Goal: Information Seeking & Learning: Check status

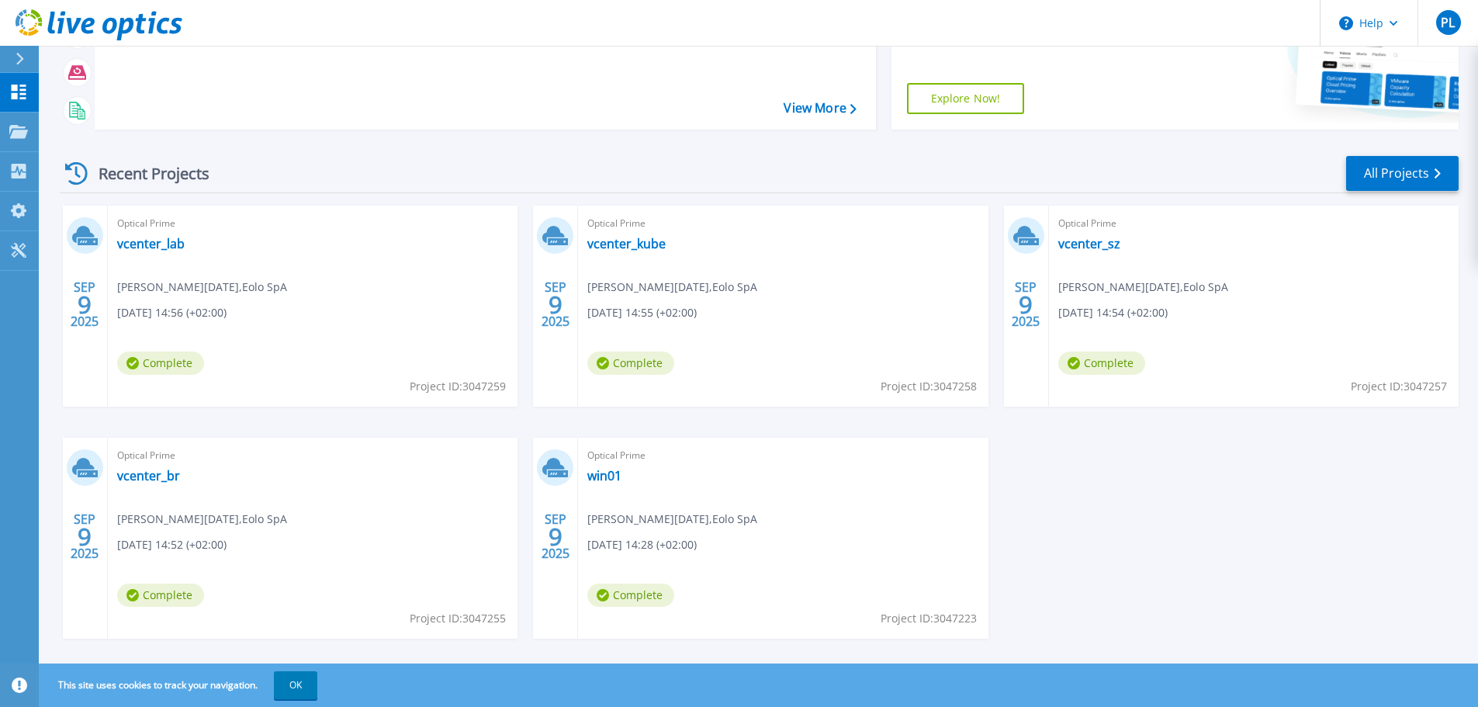
scroll to position [218, 0]
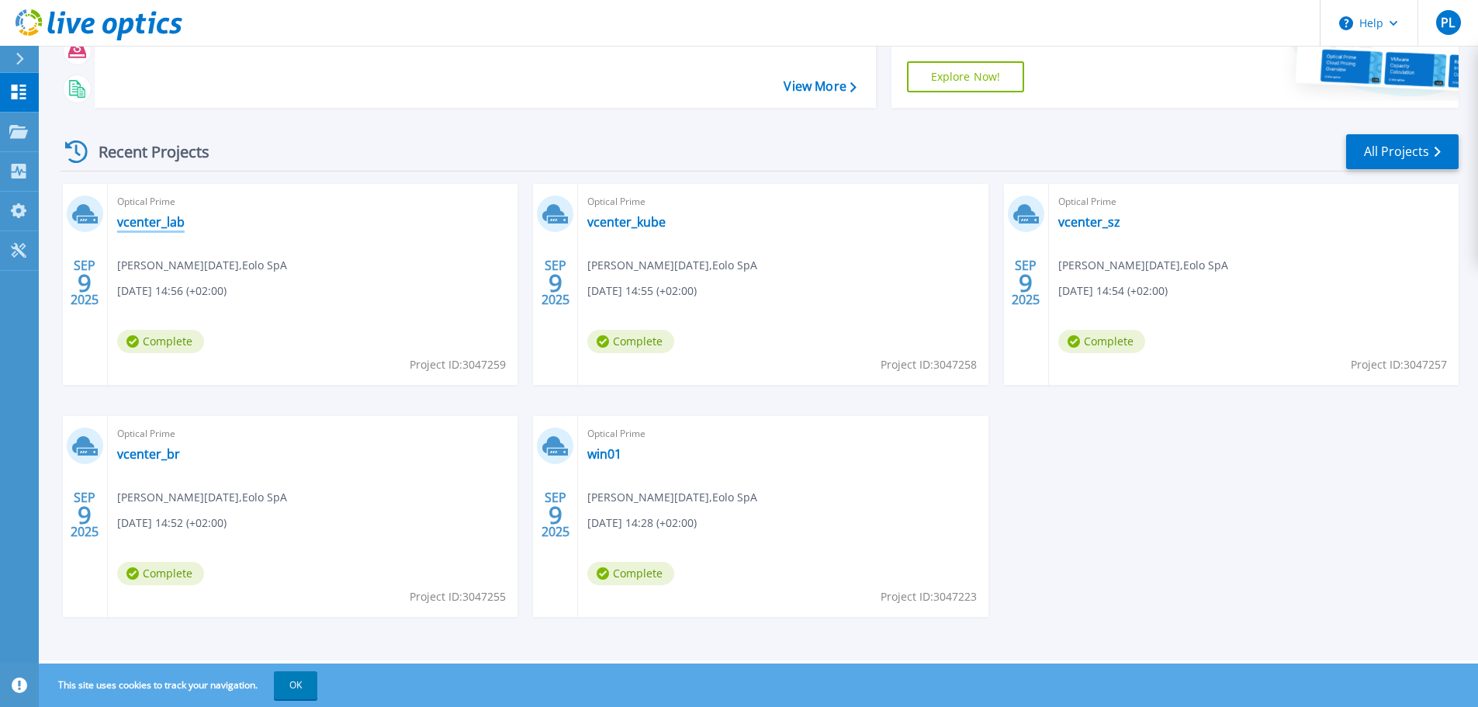
click at [149, 222] on link "vcenter_lab" at bounding box center [150, 222] width 67 height 16
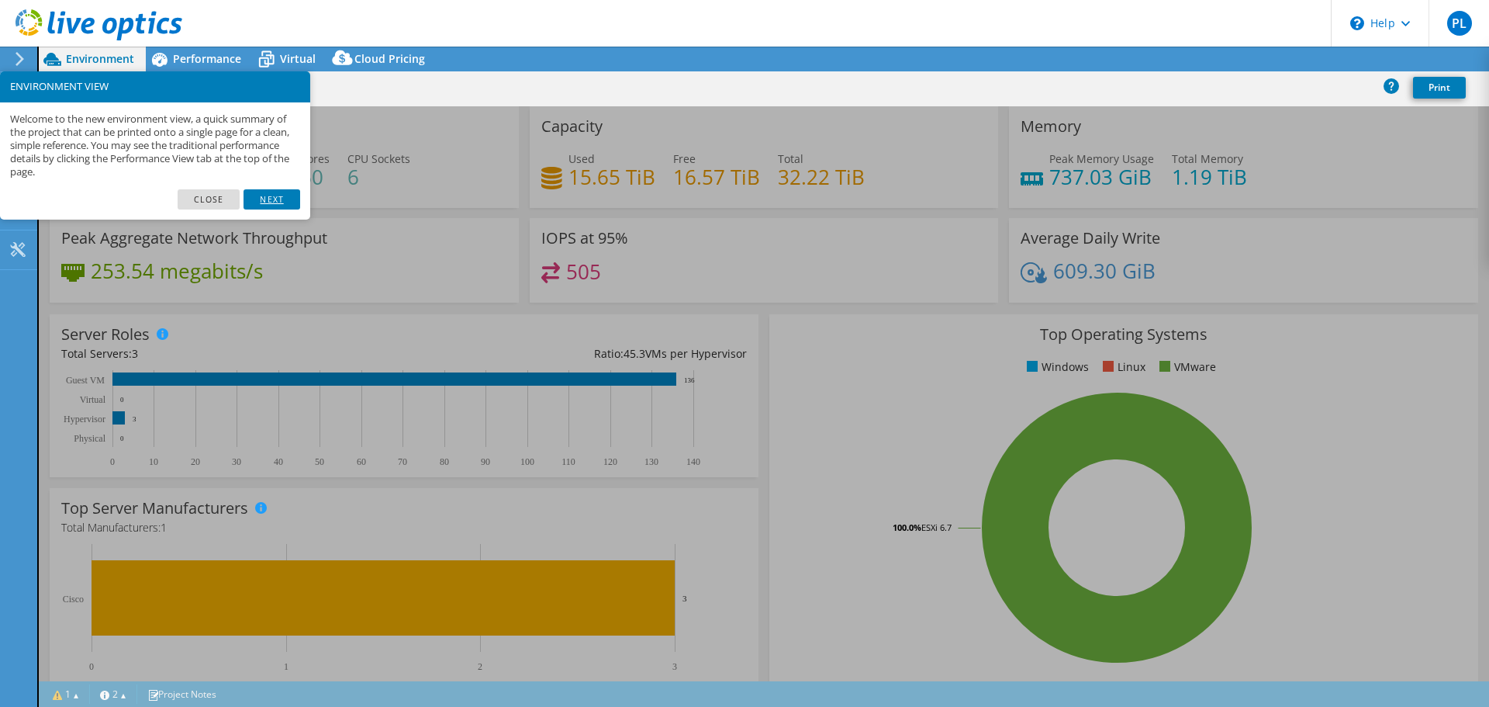
select select "USD"
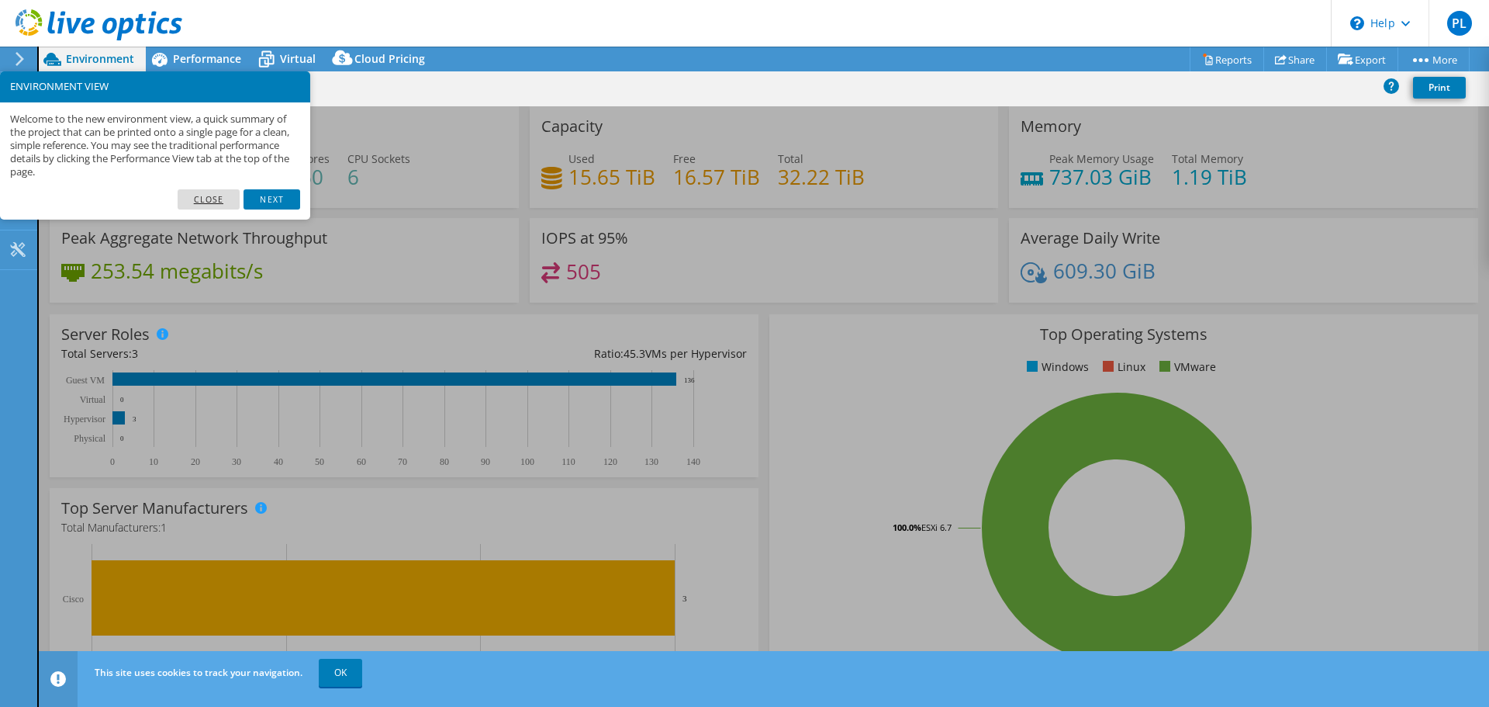
click at [201, 197] on link "Close" at bounding box center [209, 199] width 63 height 20
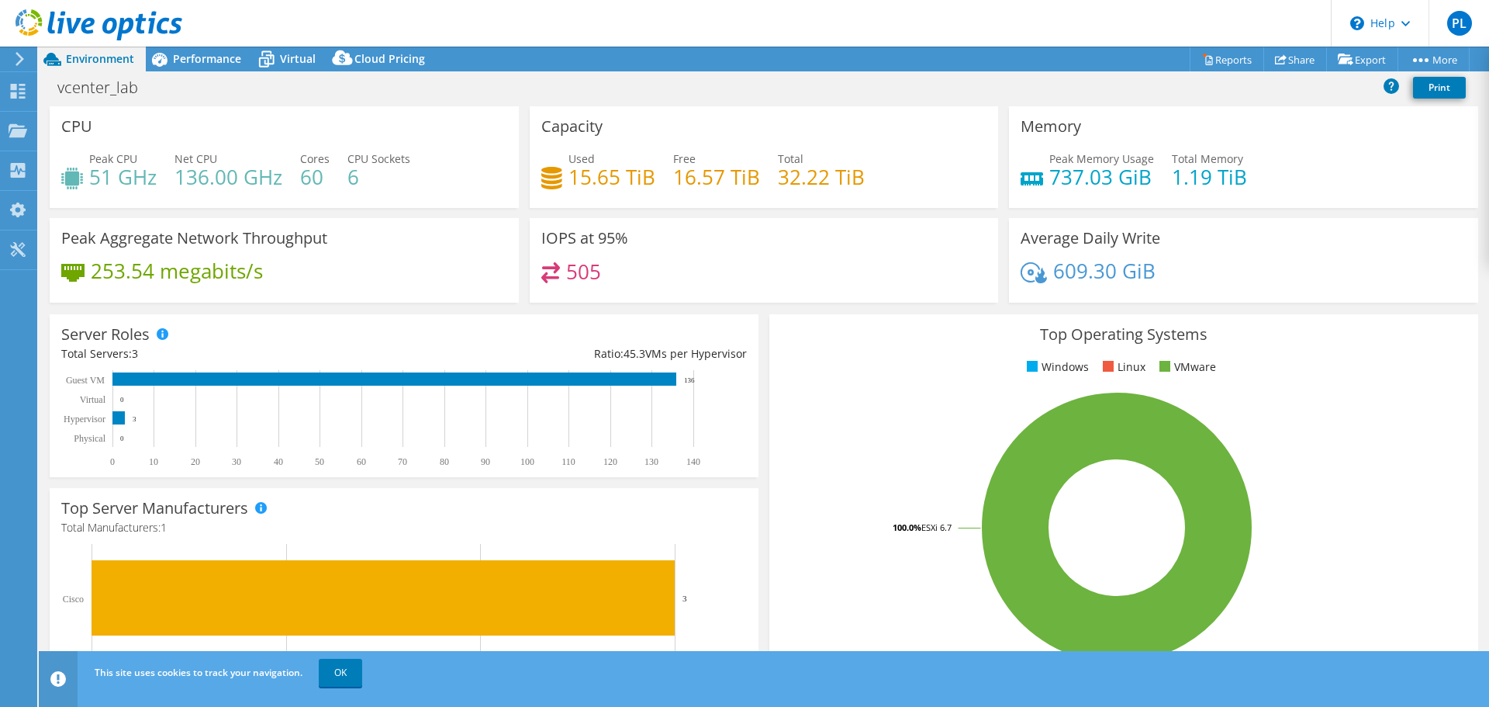
click at [18, 55] on use at bounding box center [20, 59] width 9 height 14
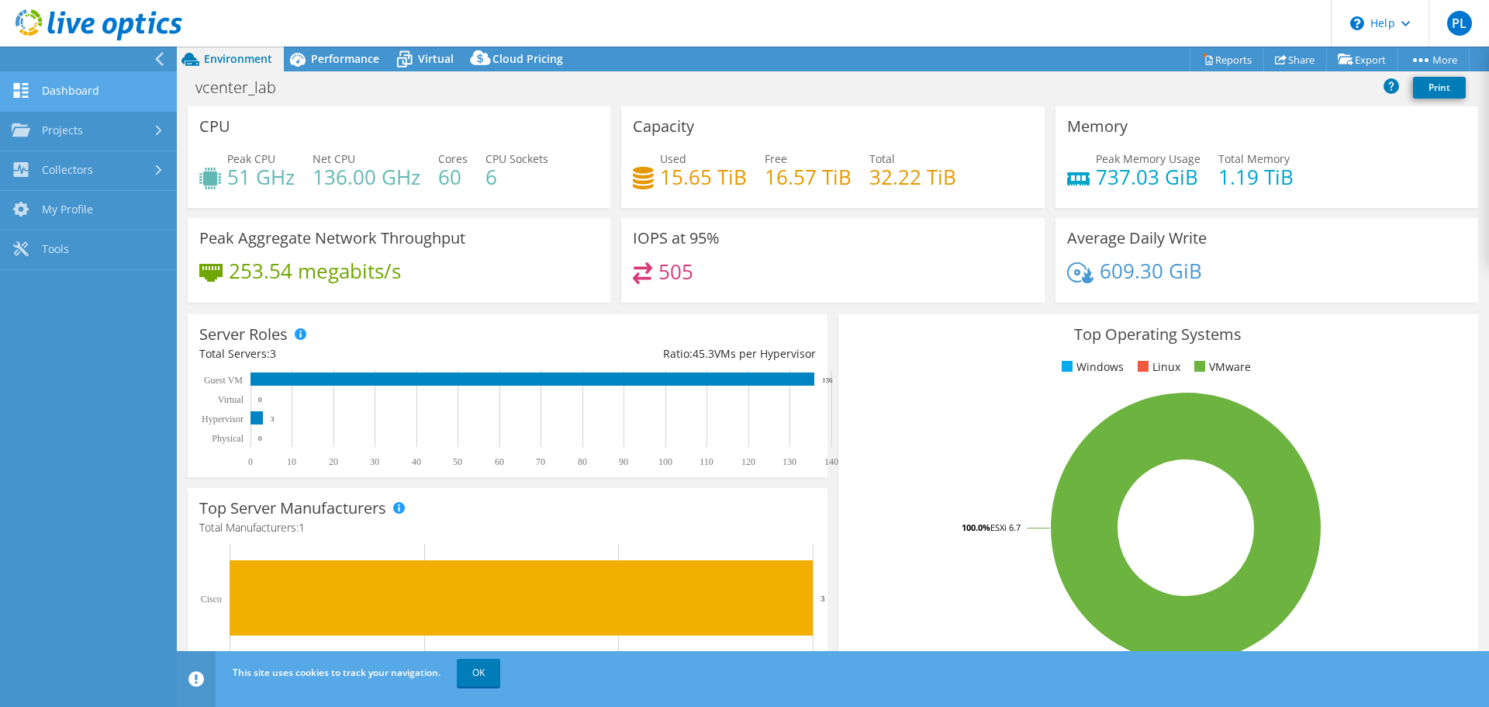
click at [42, 88] on link "Dashboard" at bounding box center [88, 92] width 177 height 40
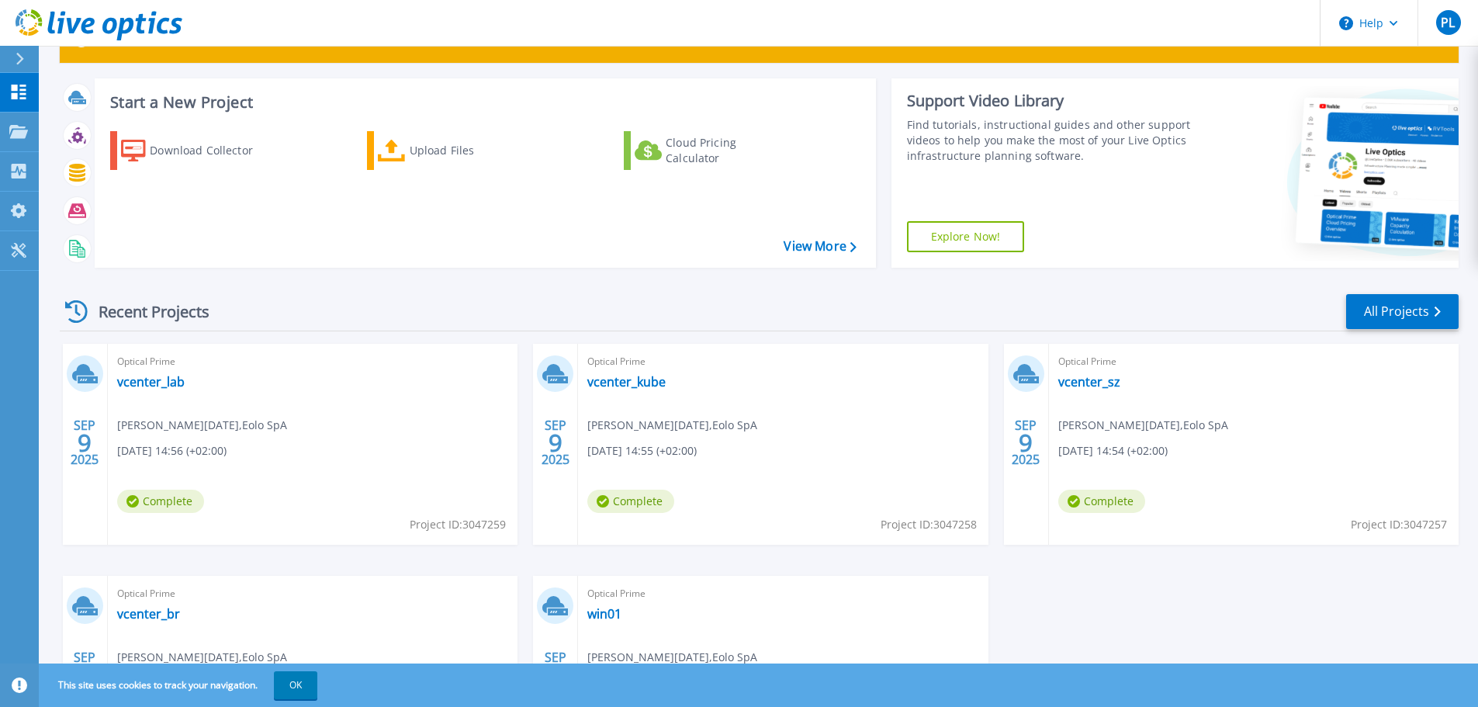
scroll to position [218, 0]
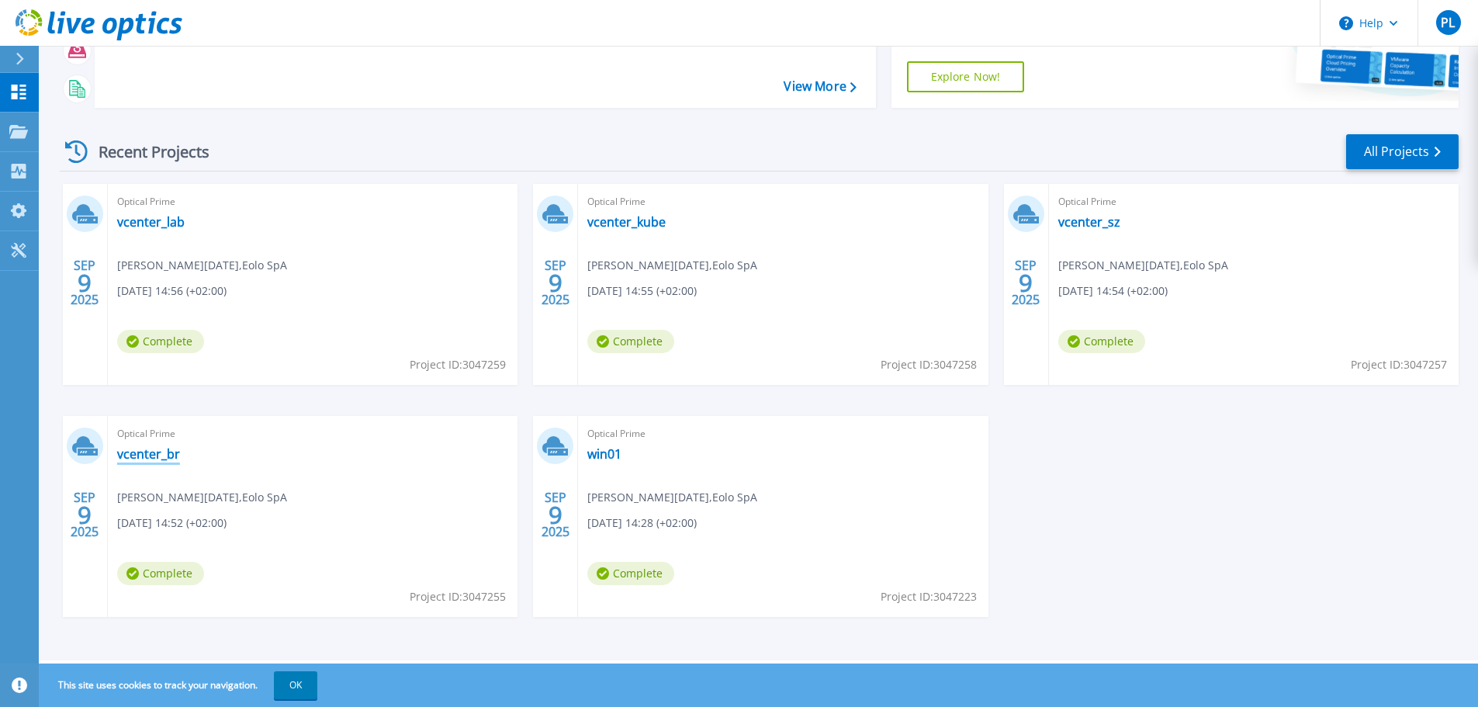
click at [154, 462] on link "vcenter_br" at bounding box center [148, 454] width 63 height 16
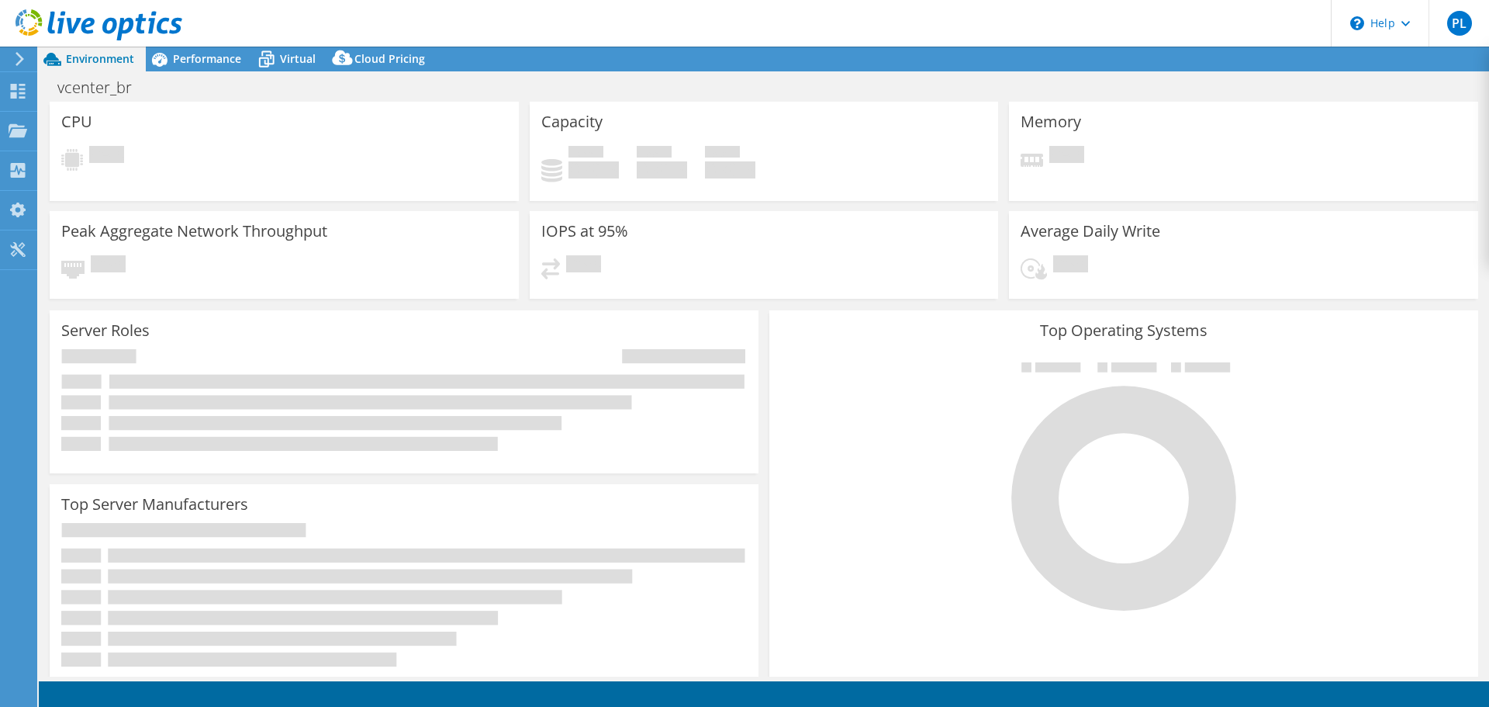
select select "USD"
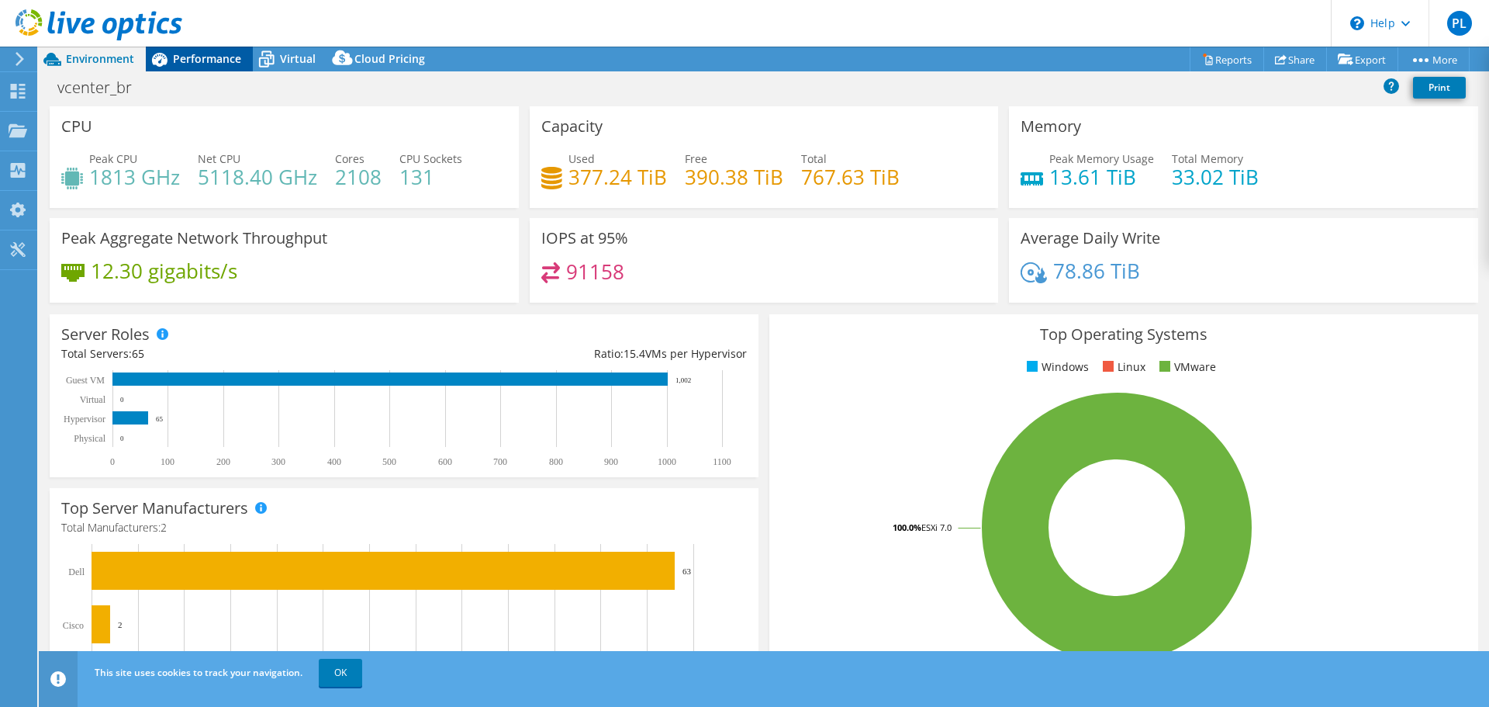
click at [197, 63] on span "Performance" at bounding box center [207, 58] width 68 height 15
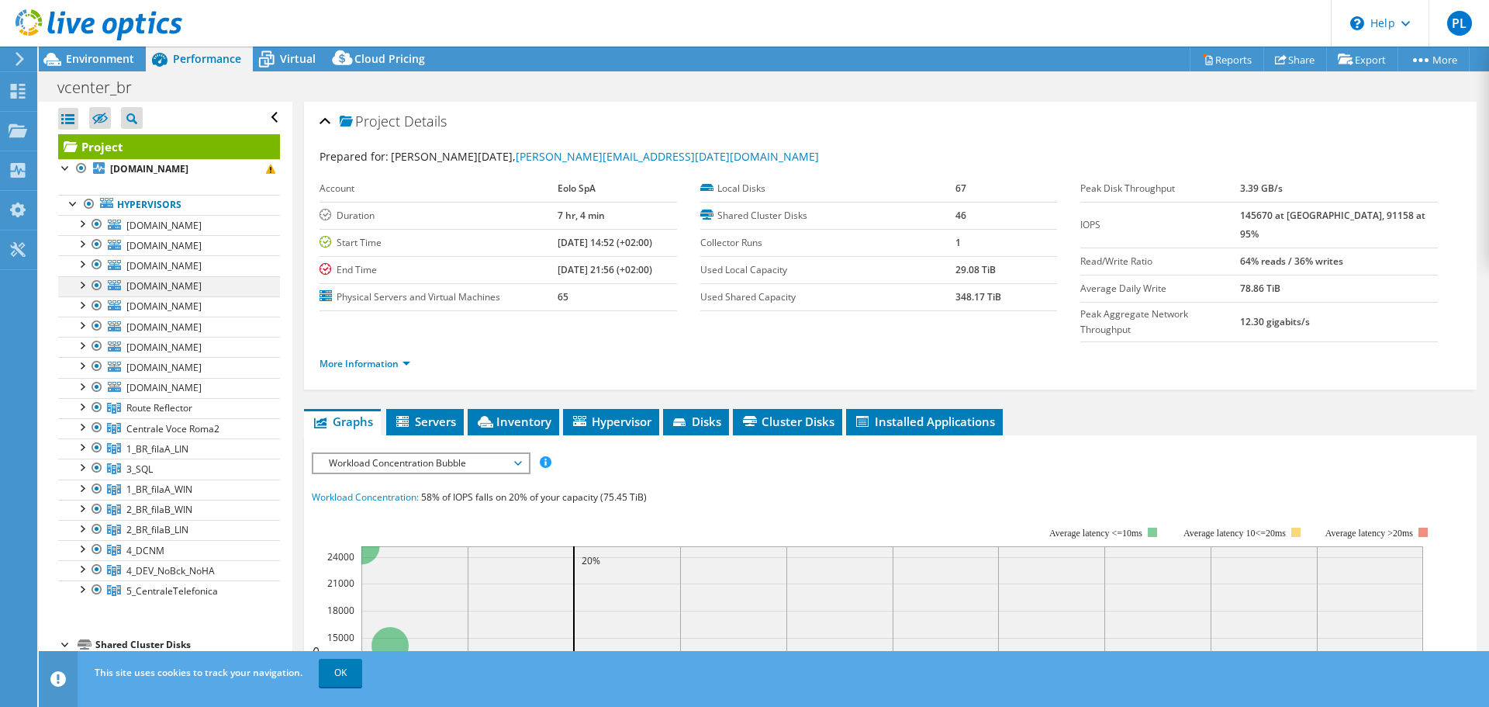
click at [81, 285] on div at bounding box center [82, 284] width 16 height 16
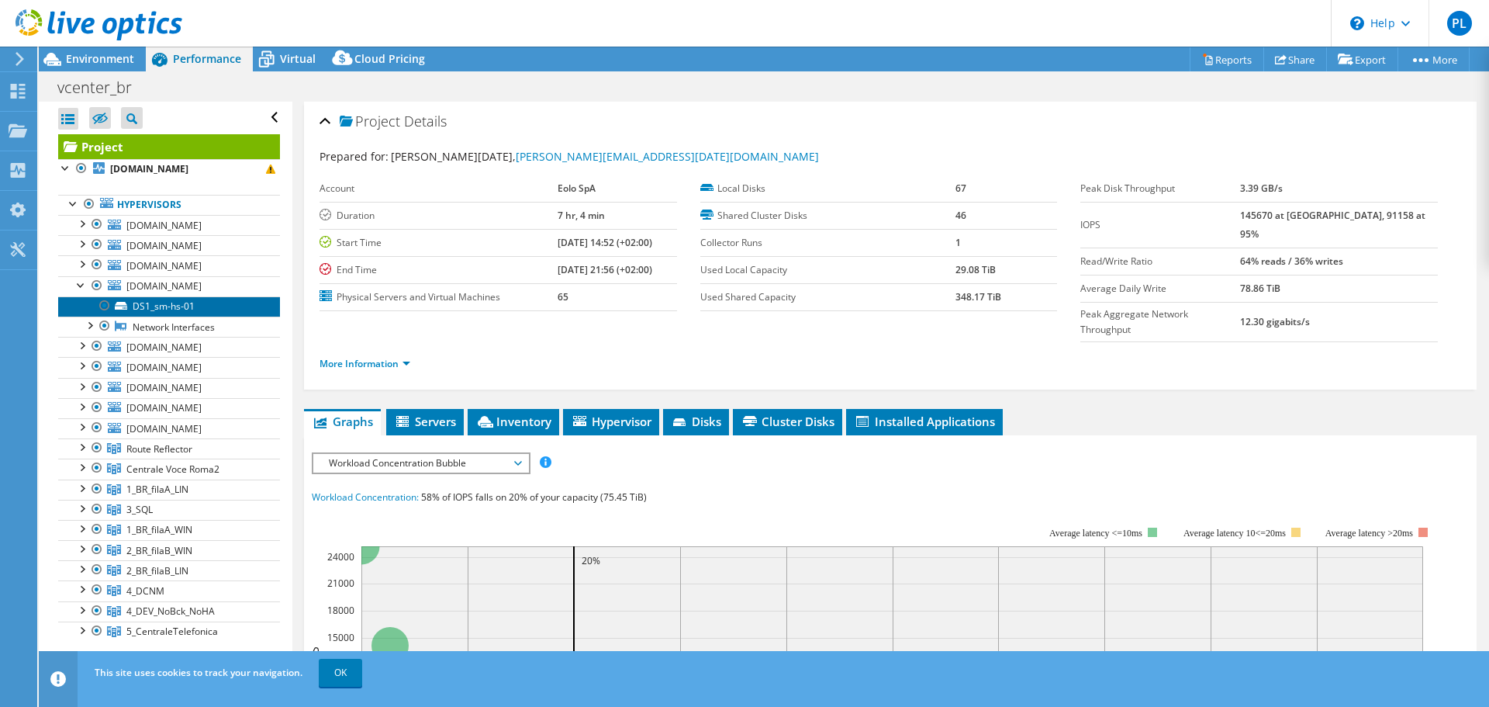
click at [158, 304] on link "DS1_sm-hs-01" at bounding box center [169, 306] width 222 height 20
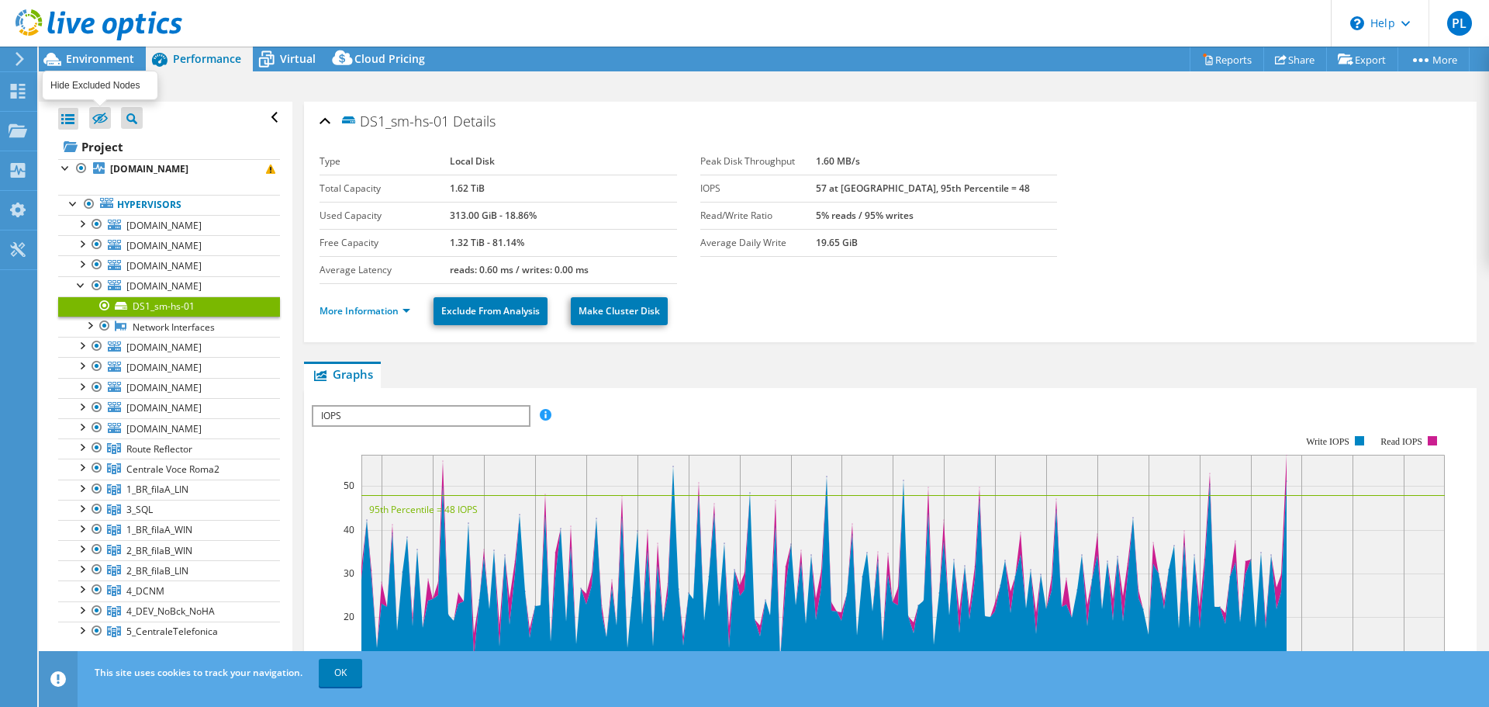
click at [102, 116] on icon at bounding box center [100, 119] width 16 height 12
click at [0, 0] on input "checkbox" at bounding box center [0, 0] width 0 height 0
click at [102, 116] on icon at bounding box center [100, 119] width 16 height 12
click at [0, 0] on input "checkbox" at bounding box center [0, 0] width 0 height 0
click at [296, 65] on span "Virtual" at bounding box center [298, 58] width 36 height 15
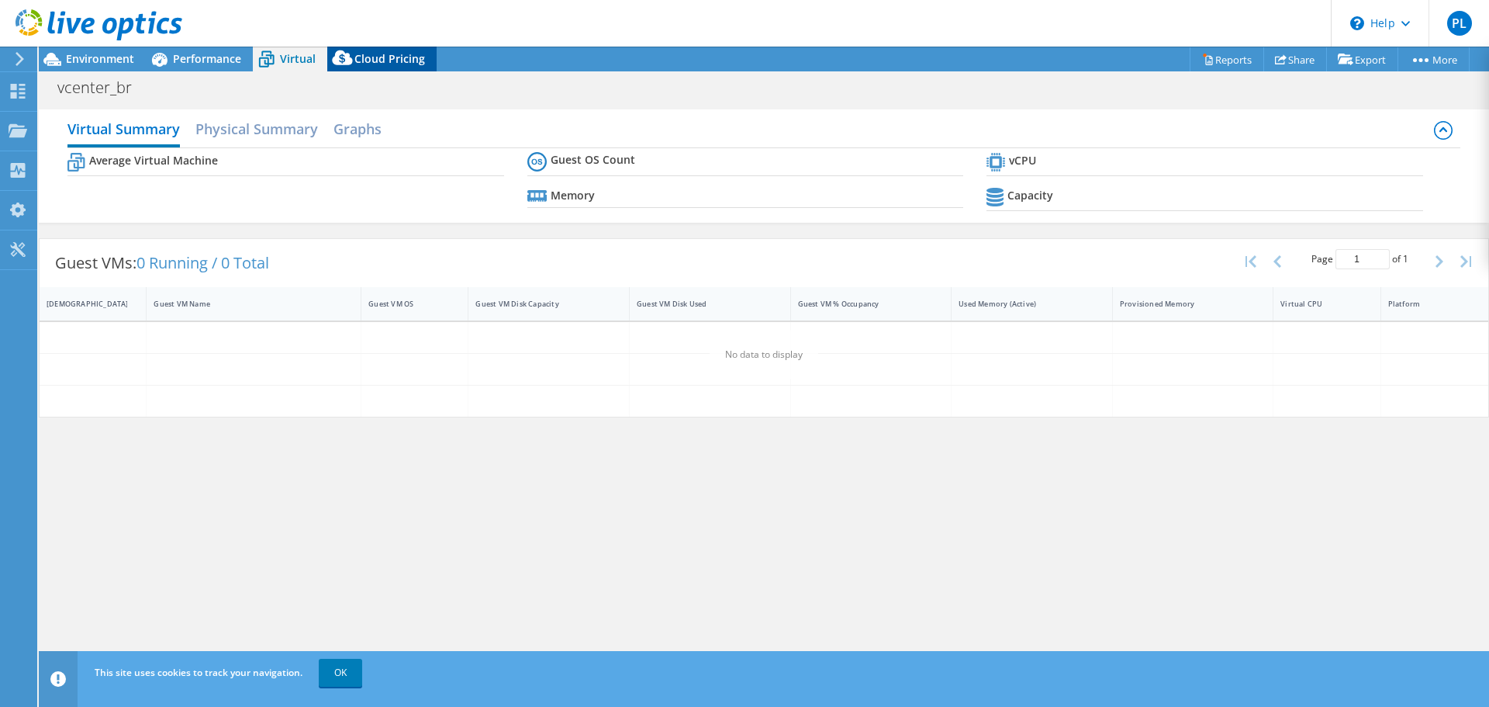
click at [372, 55] on span "Cloud Pricing" at bounding box center [389, 58] width 71 height 15
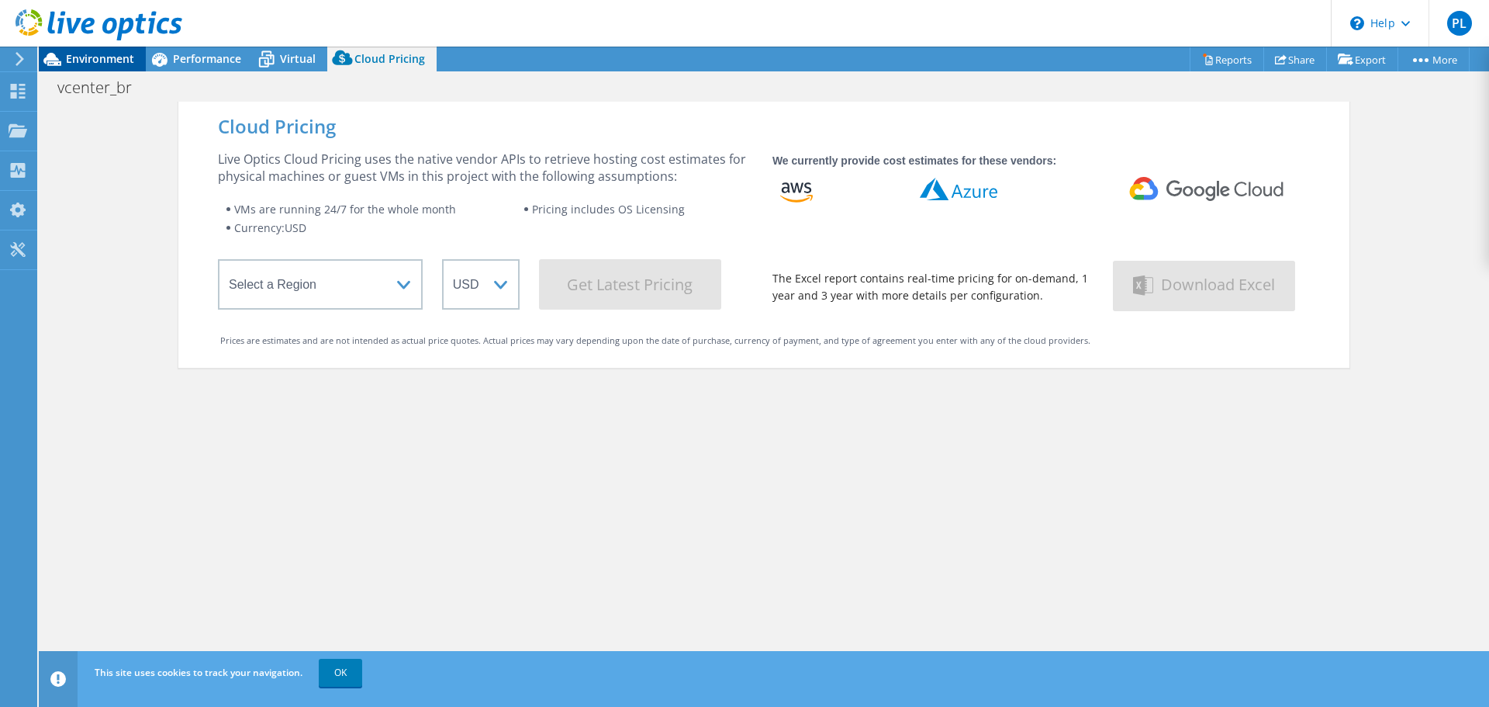
click at [116, 60] on span "Environment" at bounding box center [100, 58] width 68 height 15
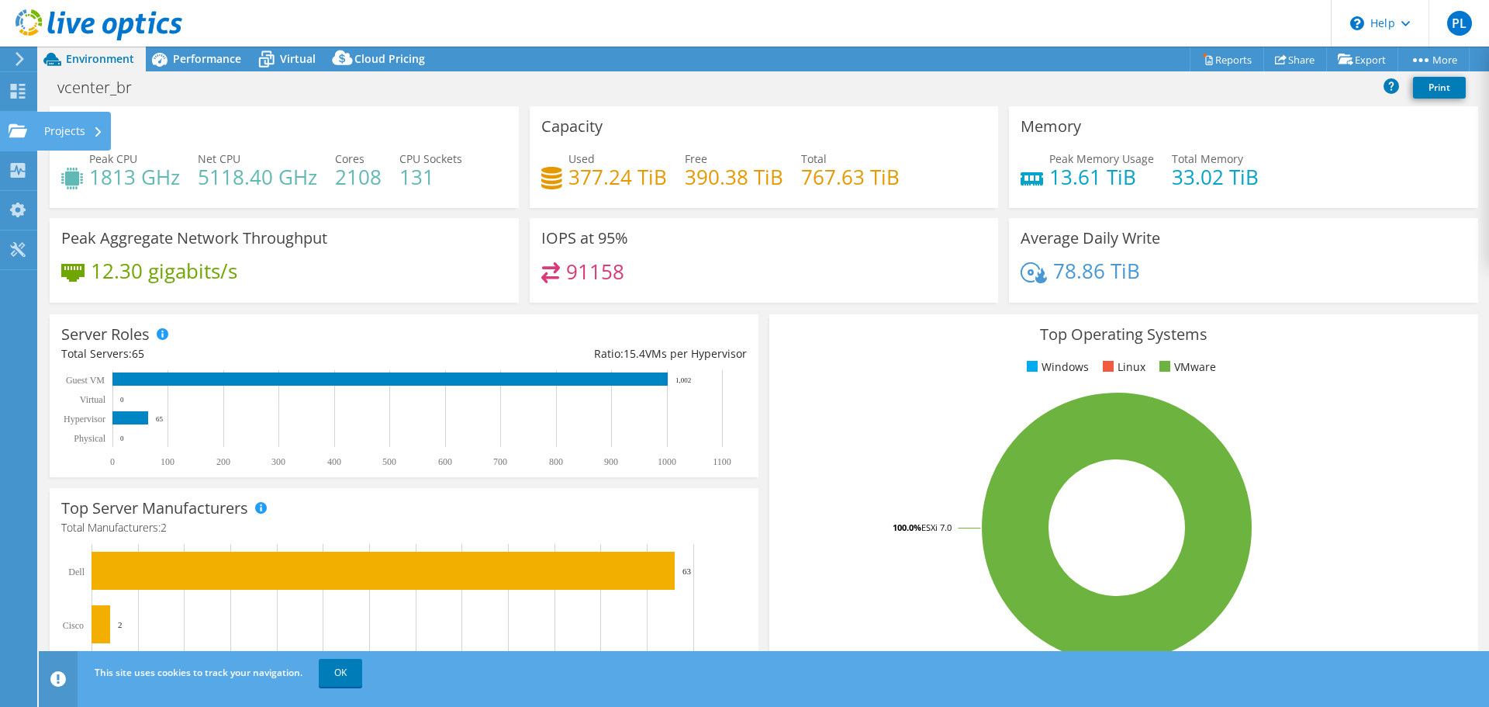
click at [19, 134] on use at bounding box center [18, 129] width 19 height 13
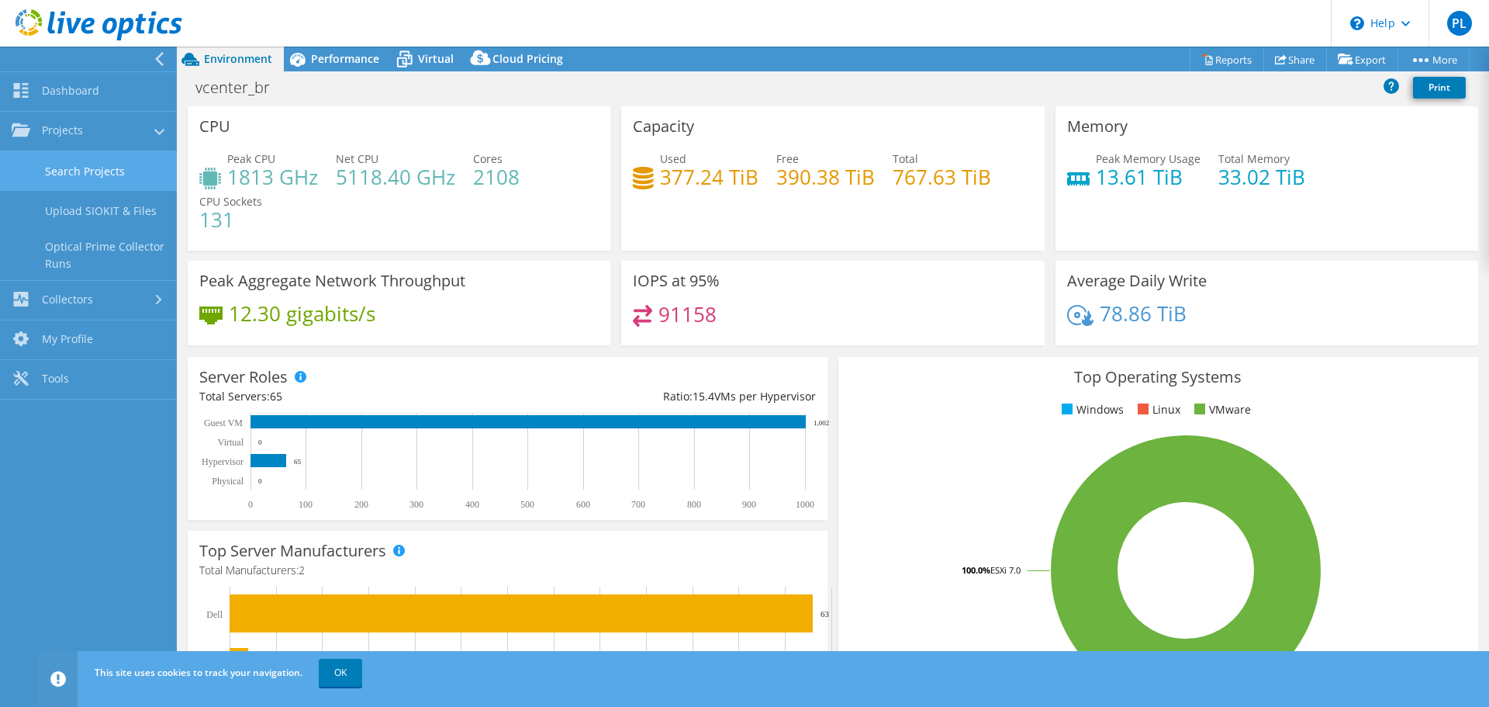
click at [115, 171] on link "Search Projects" at bounding box center [88, 171] width 177 height 40
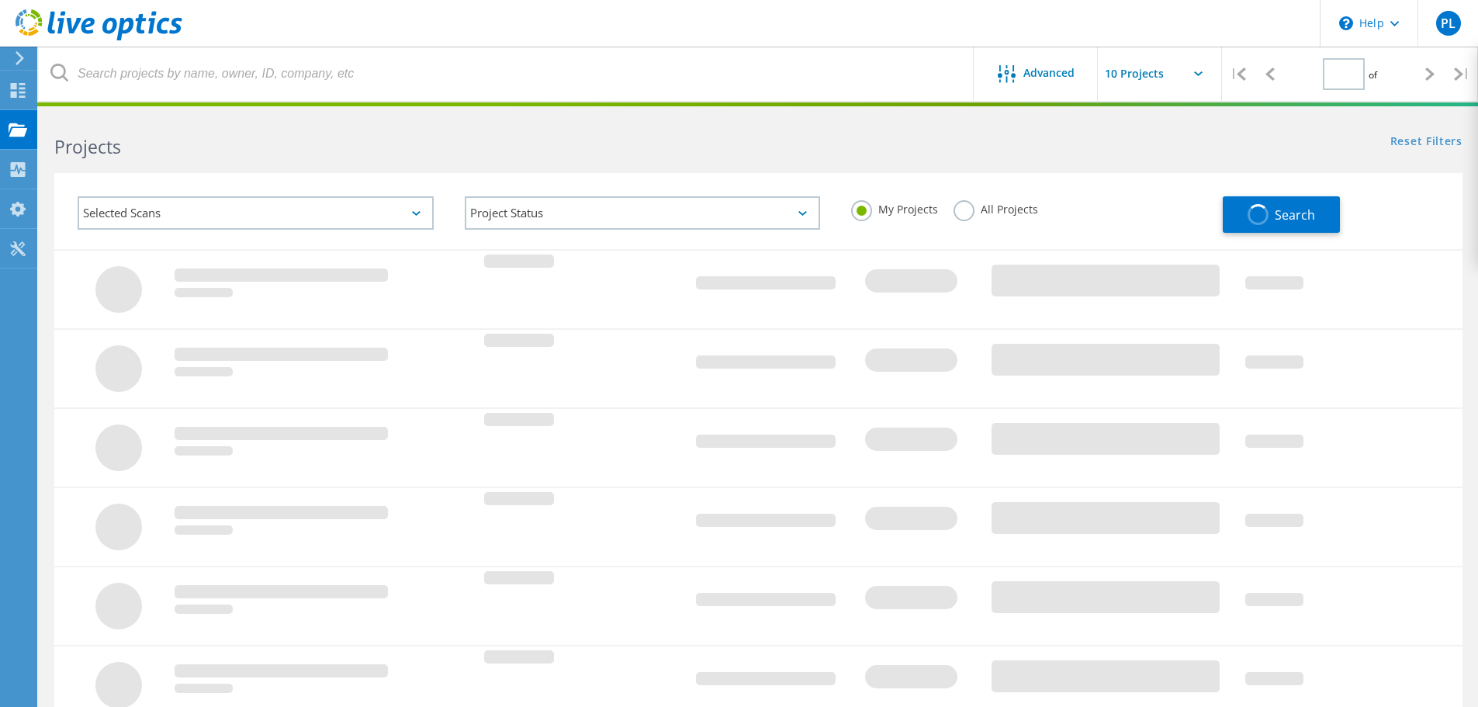
type input "1"
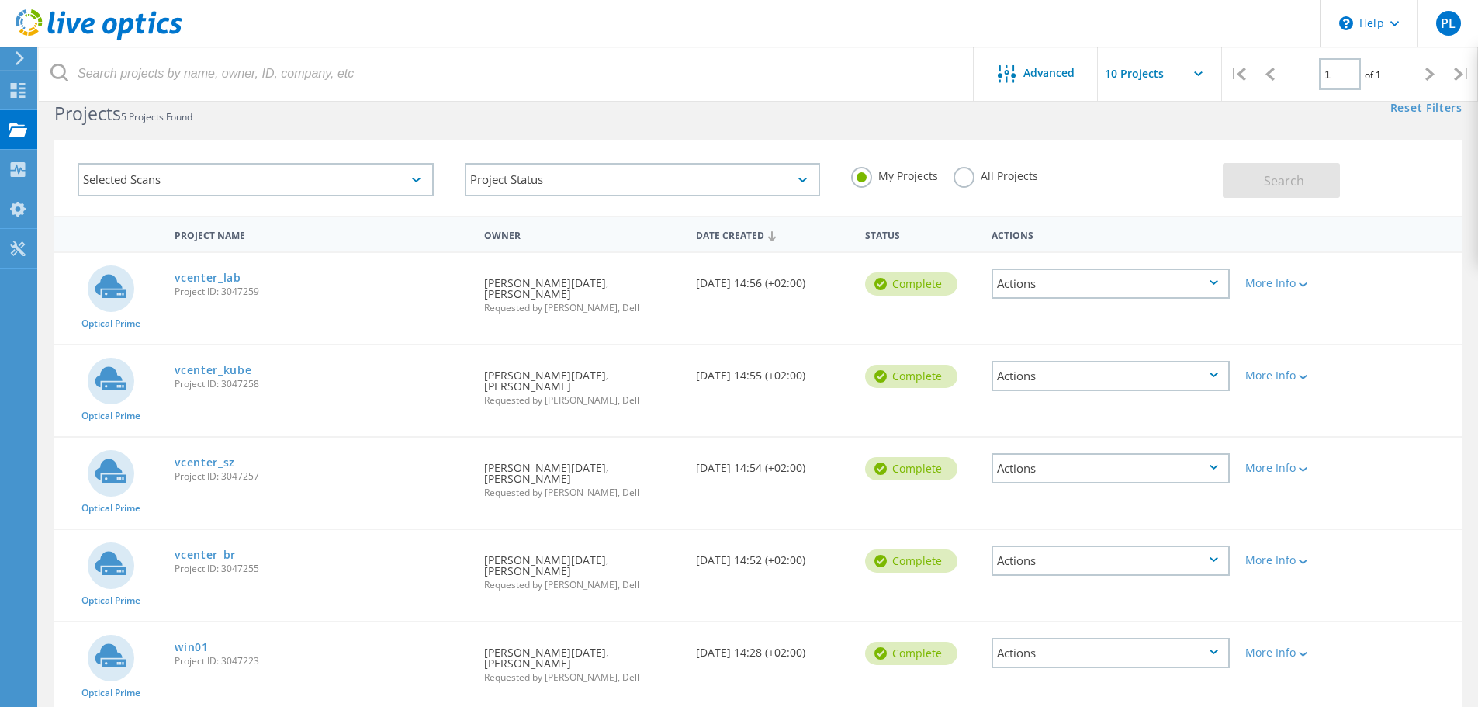
scroll to position [47, 0]
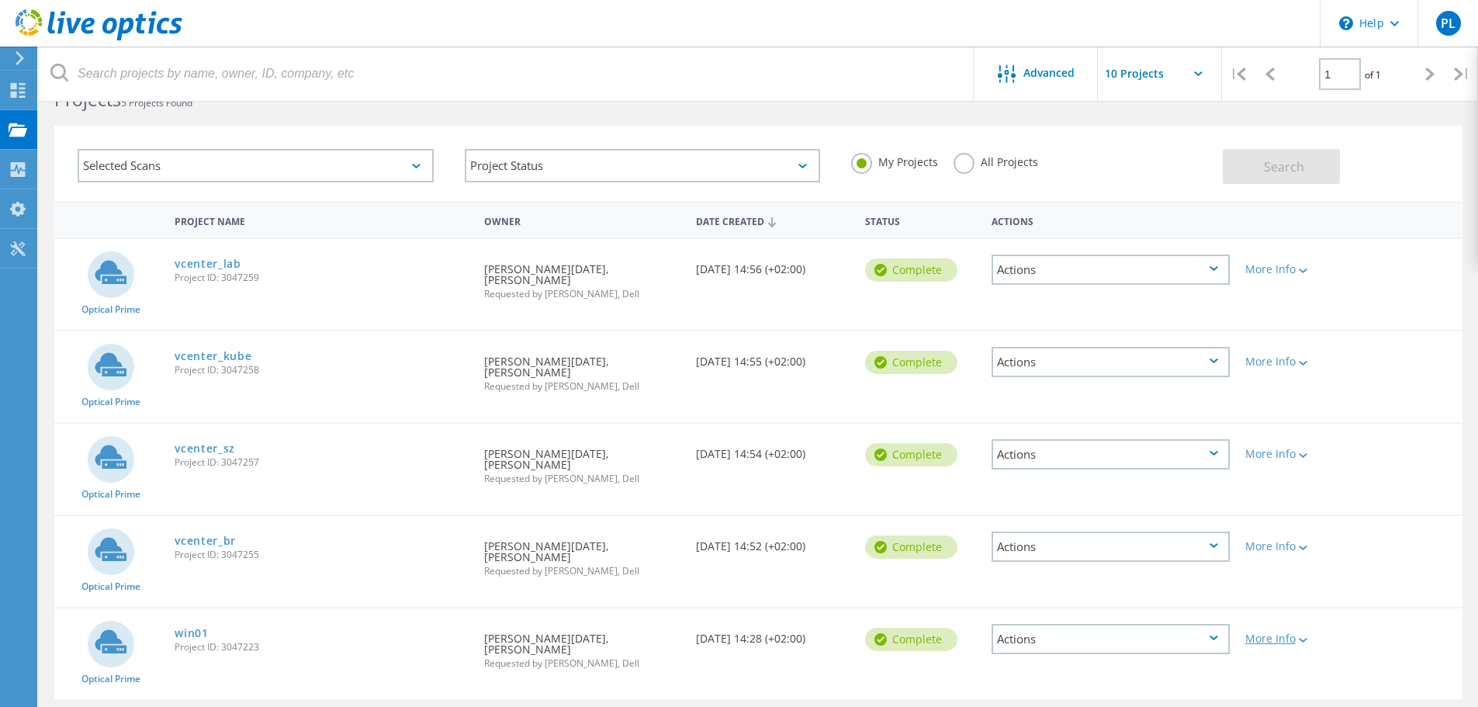
click at [1298, 635] on div at bounding box center [1301, 639] width 12 height 9
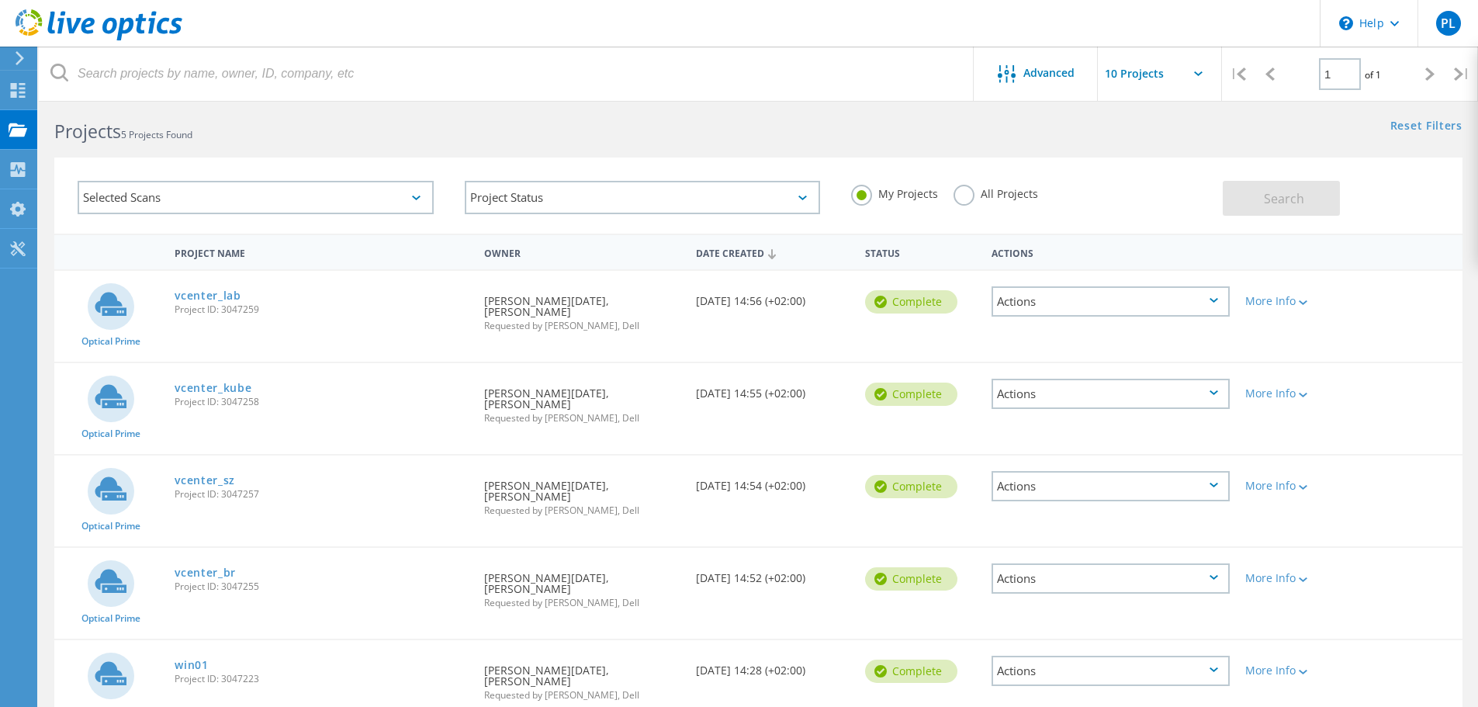
scroll to position [0, 0]
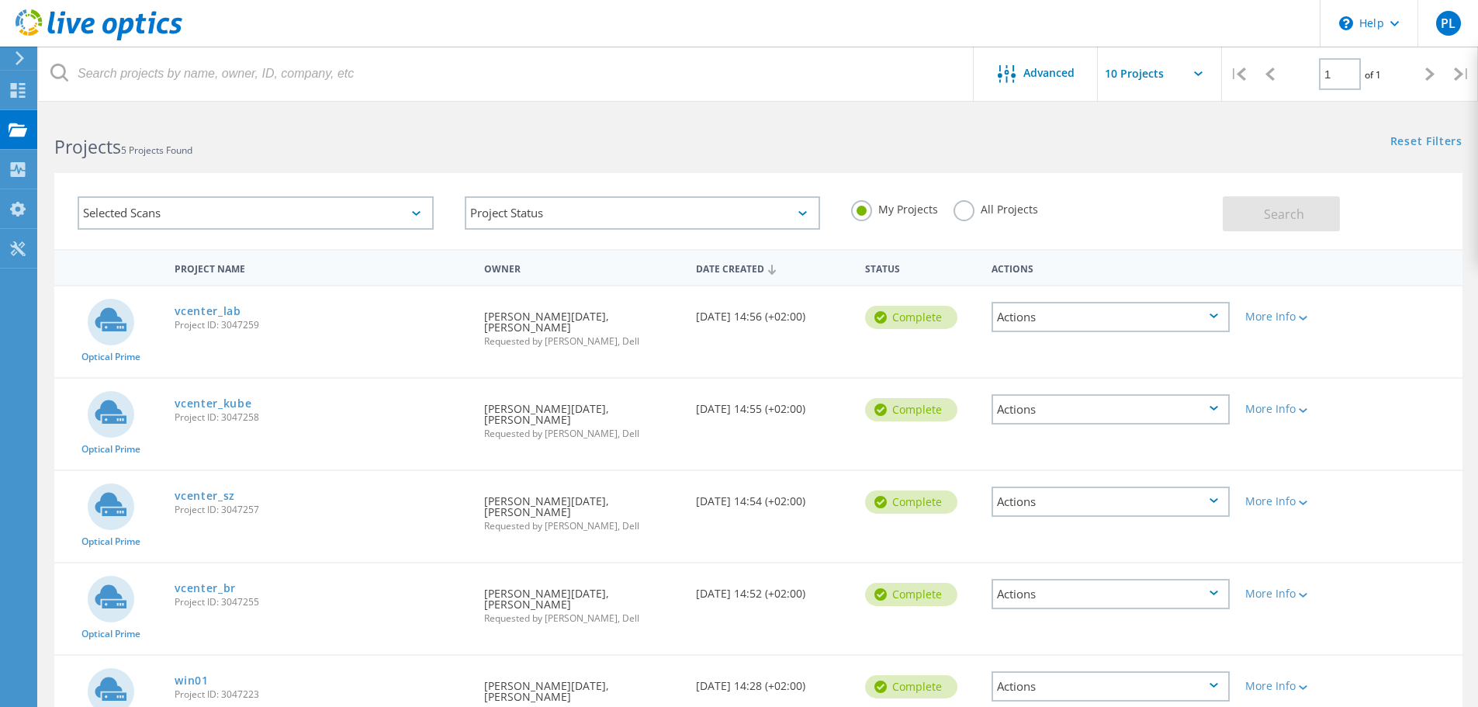
click at [396, 215] on div "Selected Scans" at bounding box center [256, 212] width 356 height 33
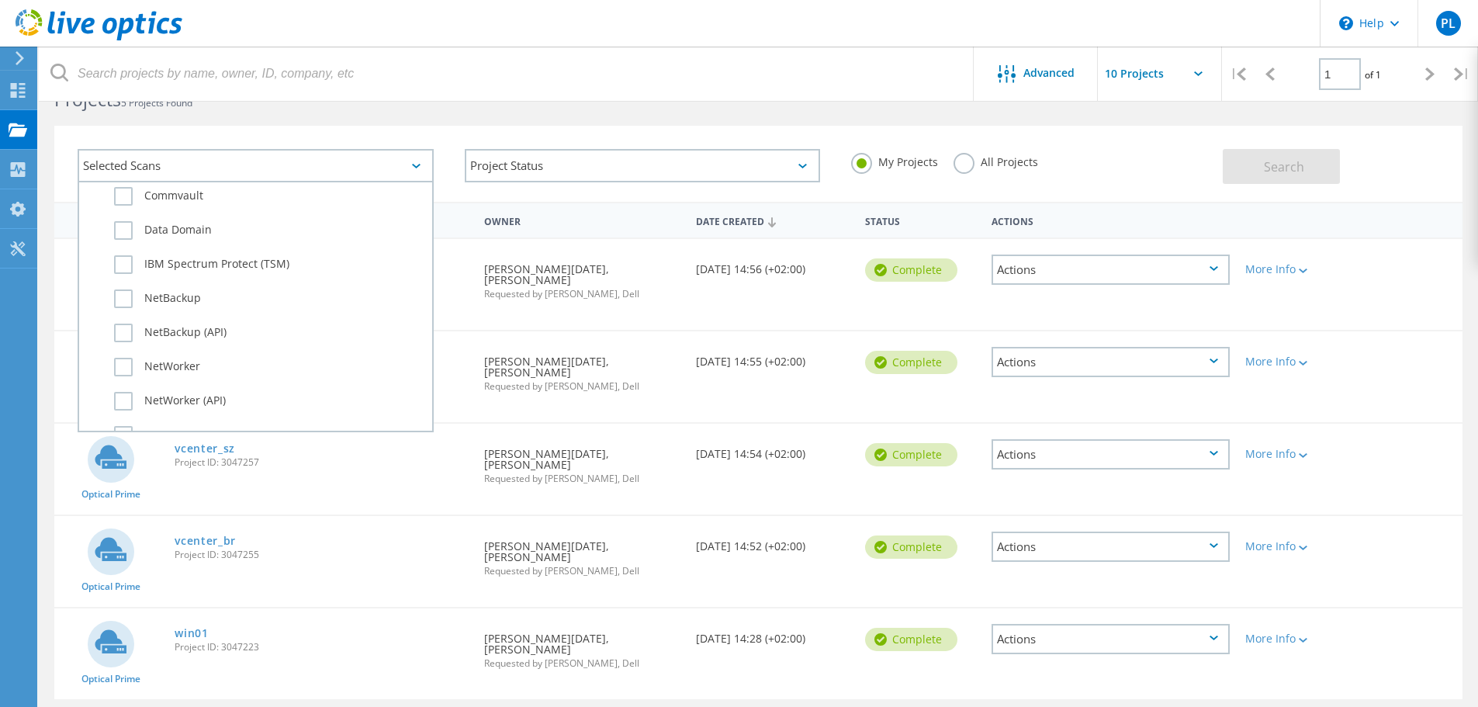
scroll to position [931, 0]
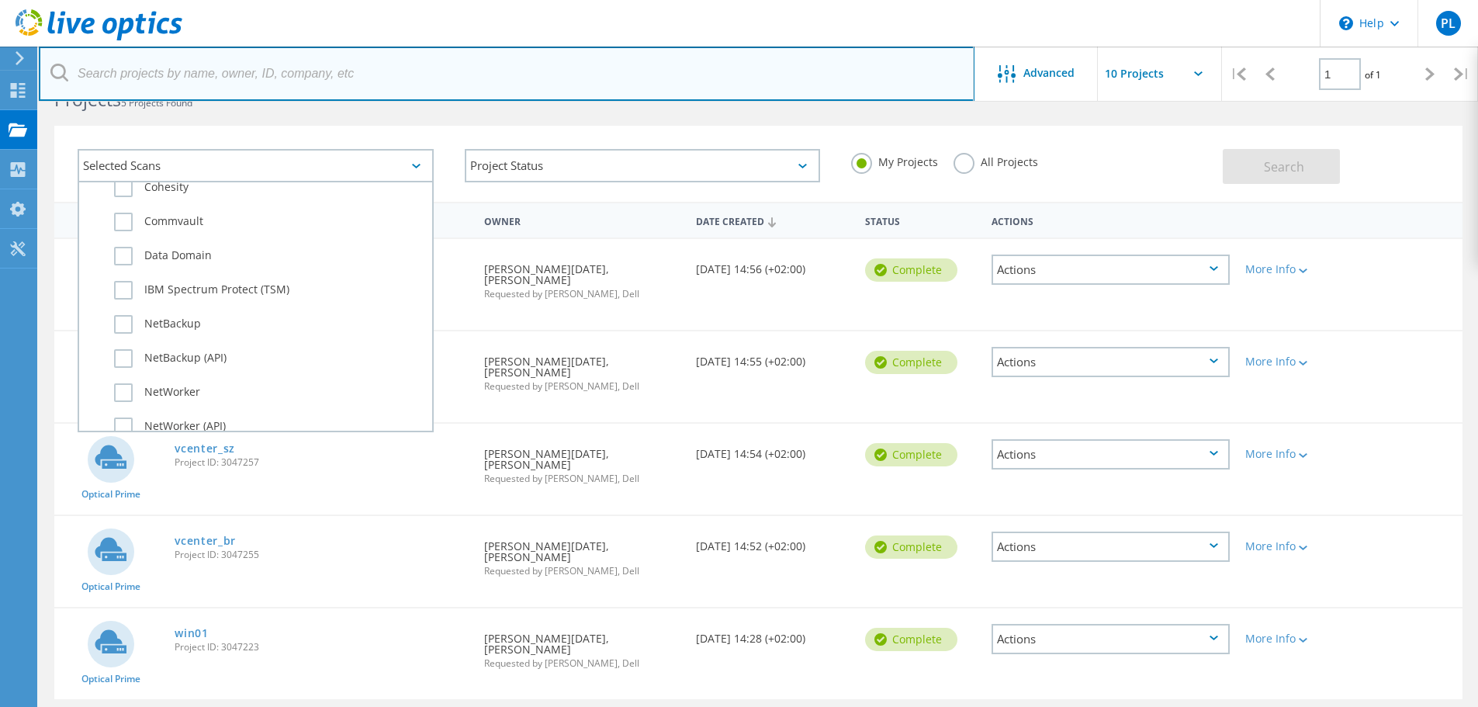
click at [435, 94] on input "text" at bounding box center [507, 74] width 936 height 54
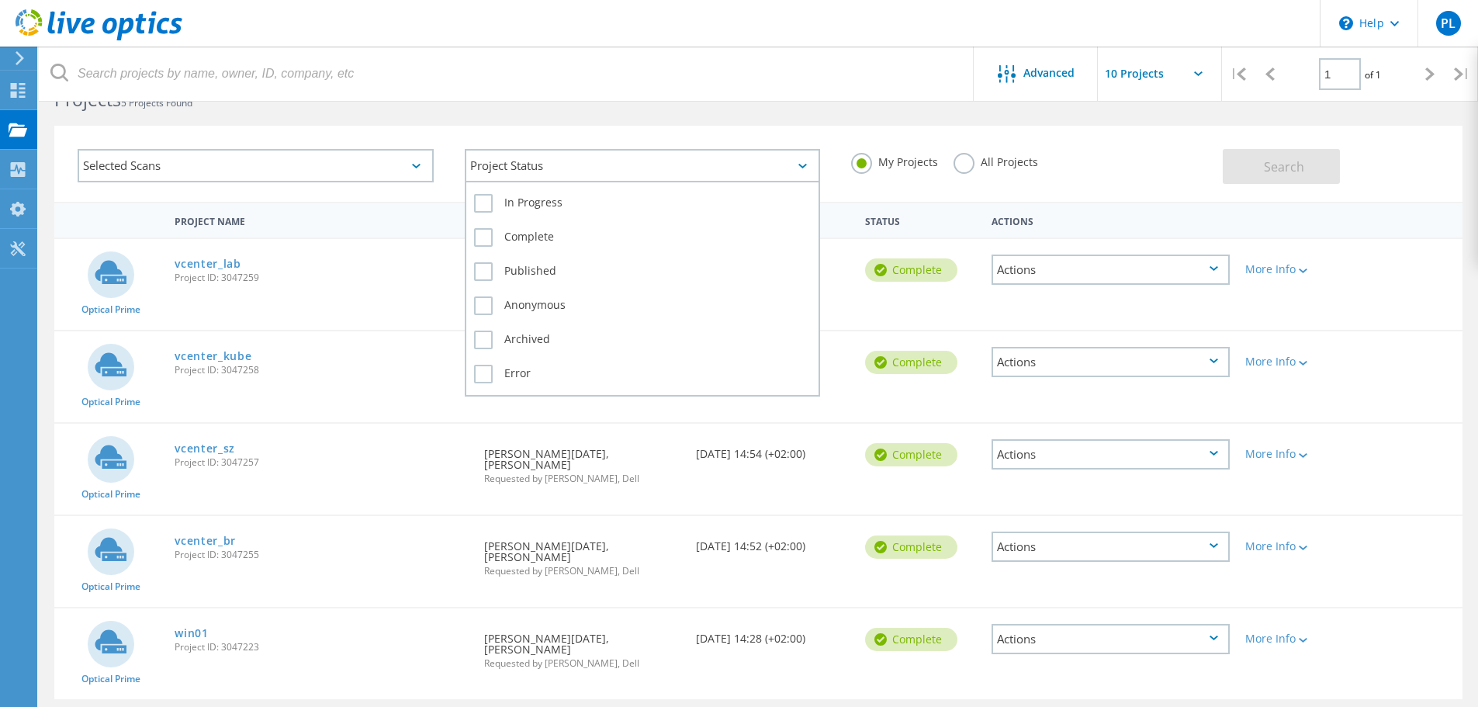
click at [735, 169] on div "Project Status" at bounding box center [643, 165] width 356 height 33
click at [528, 206] on label "In Progress" at bounding box center [642, 203] width 337 height 19
click at [0, 0] on input "In Progress" at bounding box center [0, 0] width 0 height 0
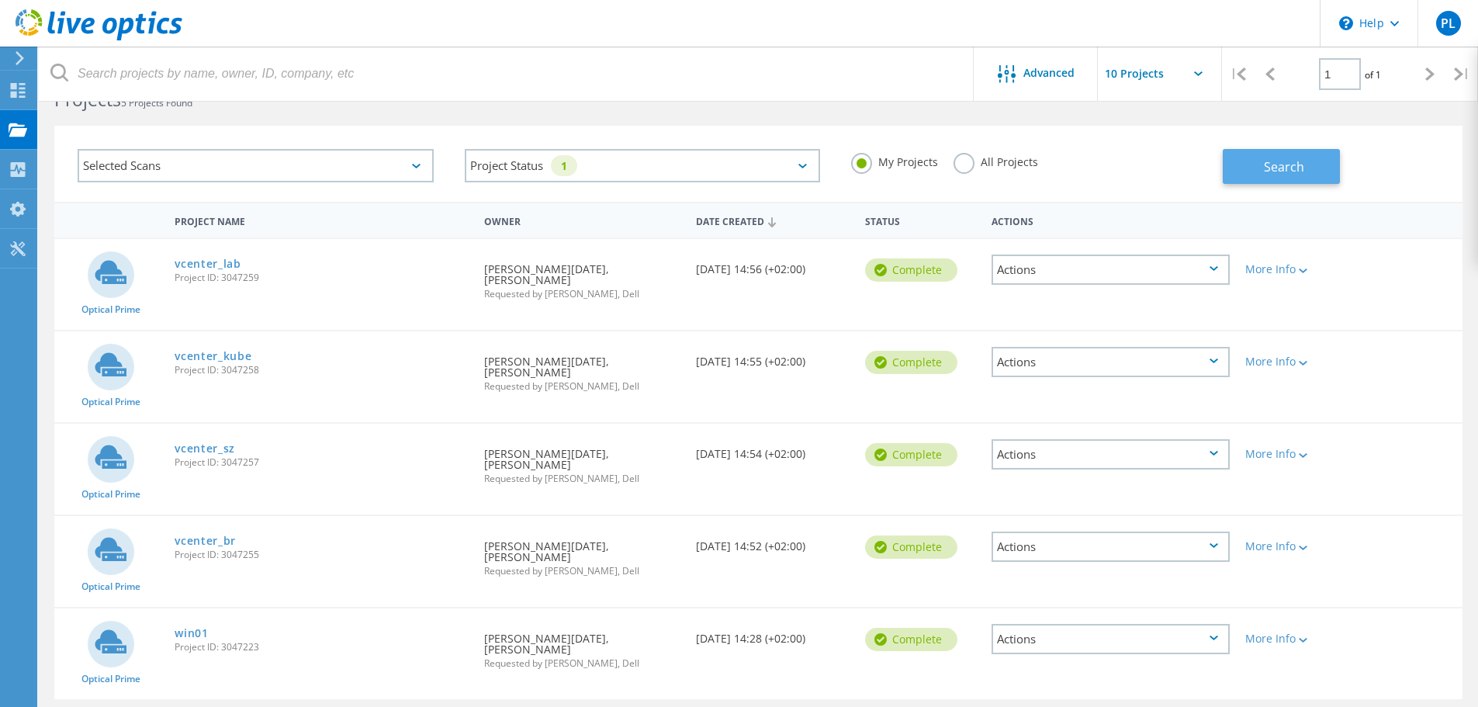
click at [1247, 171] on button "Search" at bounding box center [1281, 166] width 117 height 35
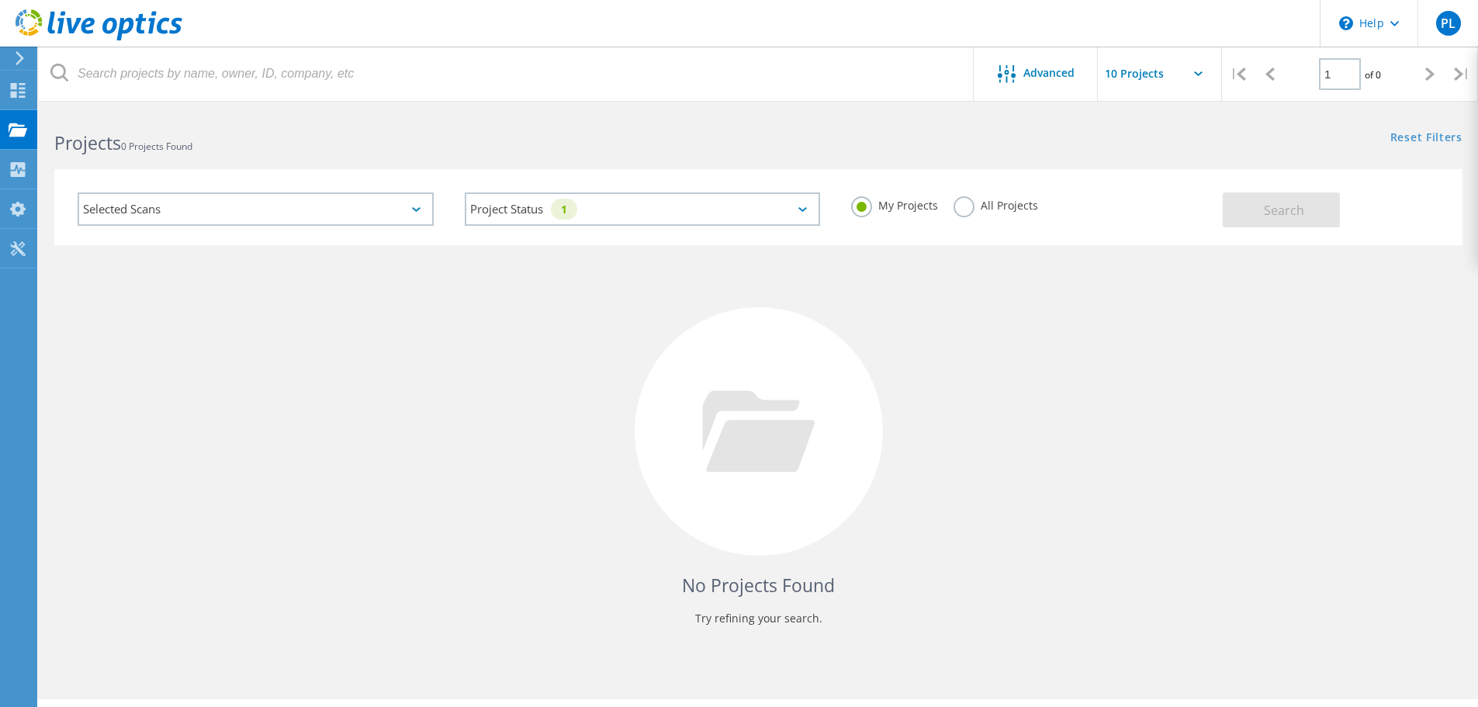
scroll to position [0, 0]
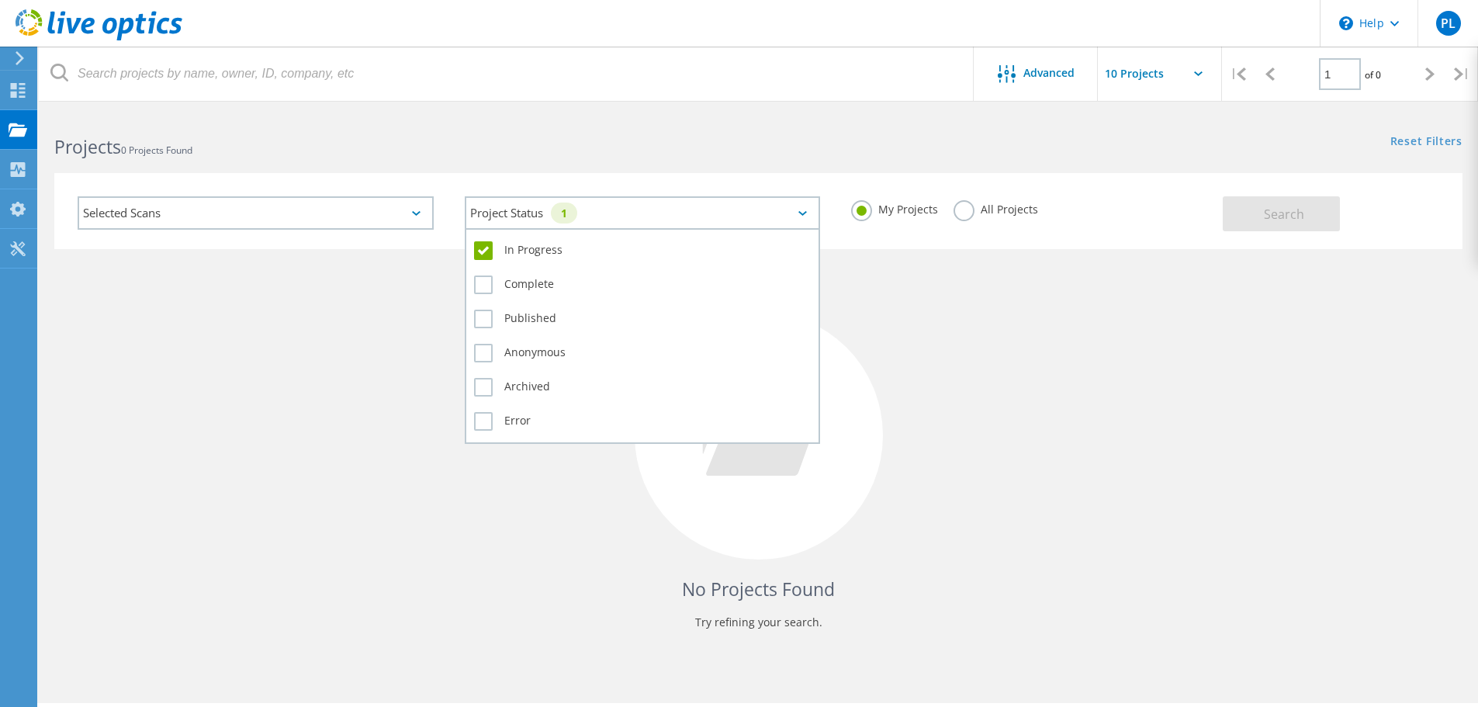
click at [807, 204] on div "Project Status 1" at bounding box center [643, 212] width 356 height 33
click at [529, 247] on label "In Progress" at bounding box center [642, 250] width 337 height 19
click at [0, 0] on input "In Progress" at bounding box center [0, 0] width 0 height 0
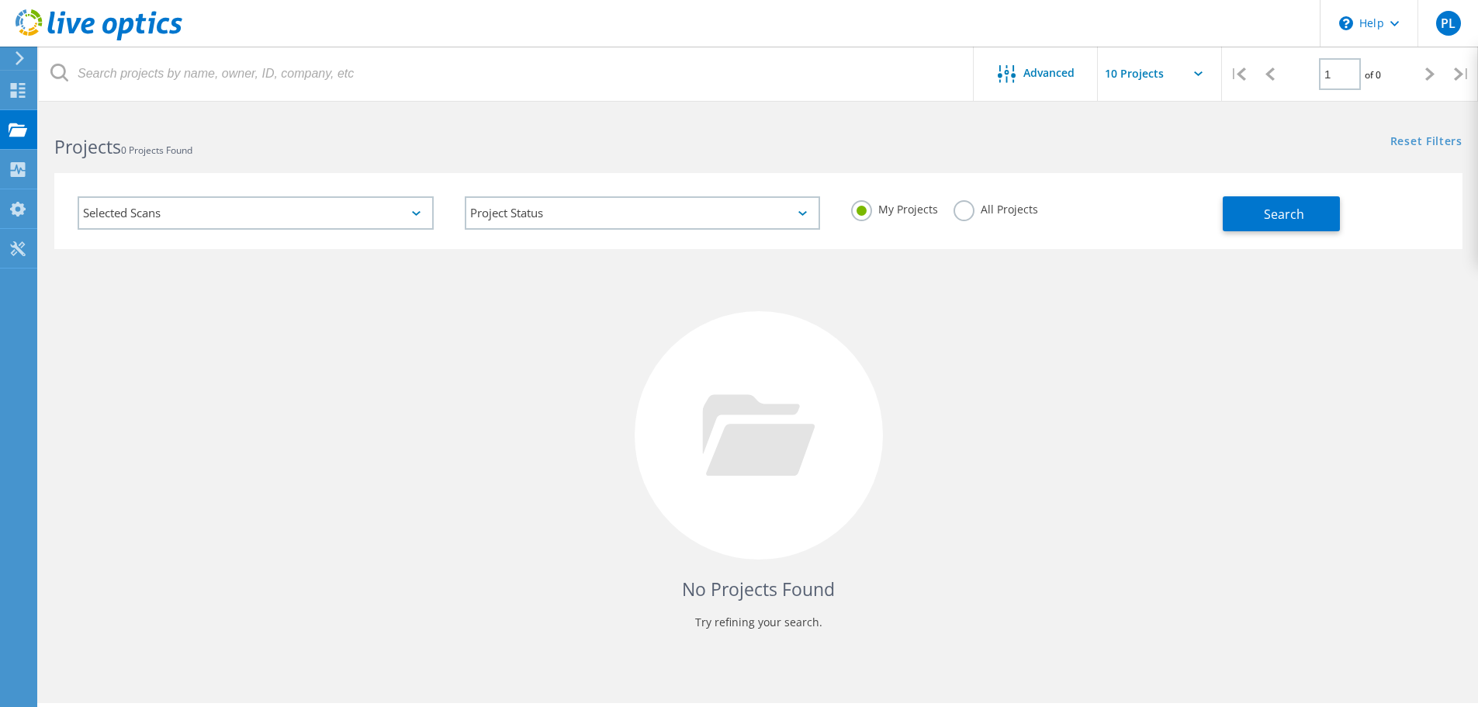
click at [856, 132] on div "Reset Filters Show Filters" at bounding box center [1117, 126] width 719 height 29
click at [1046, 68] on span "Advanced" at bounding box center [1048, 72] width 51 height 11
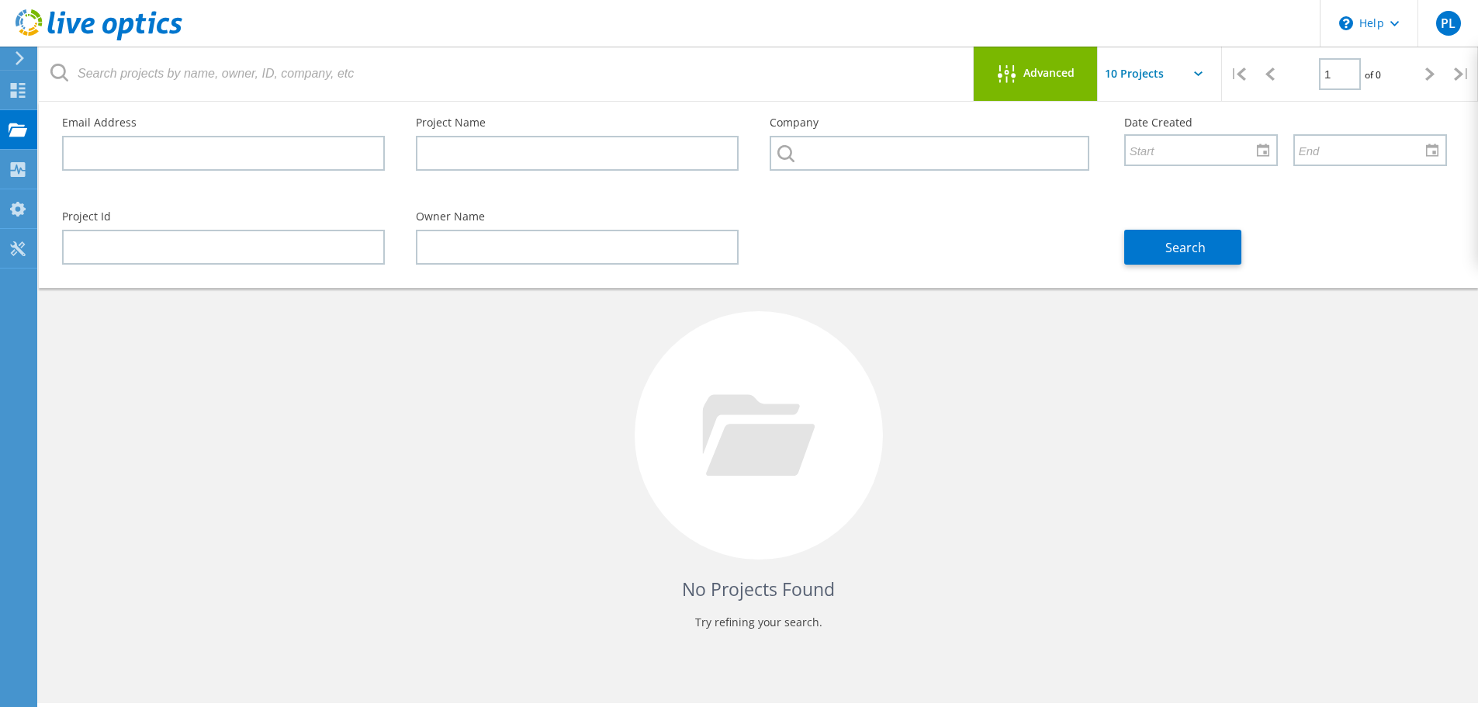
click at [1046, 68] on span "Advanced" at bounding box center [1048, 72] width 51 height 11
